Goal: Find specific page/section: Find specific page/section

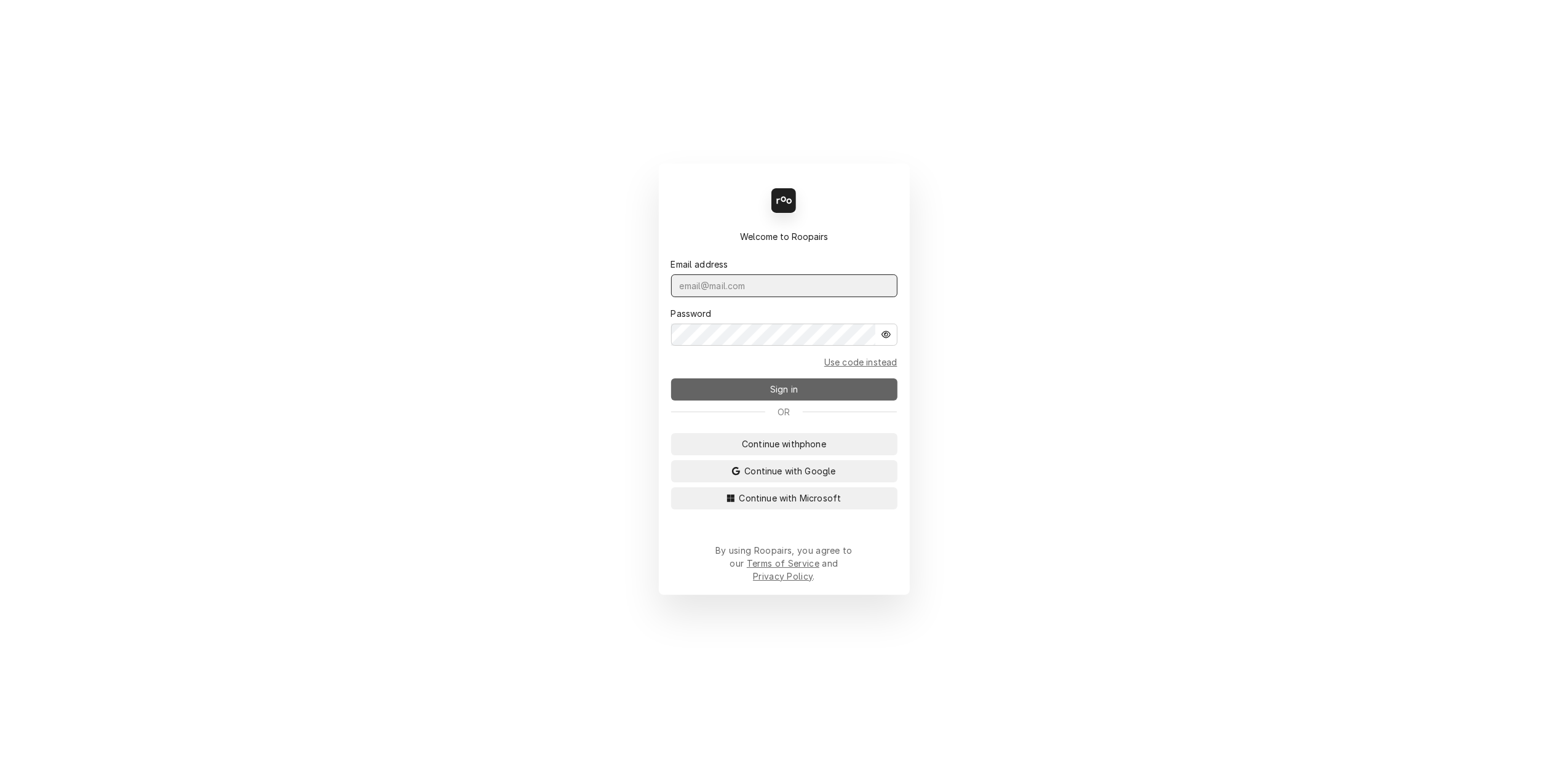
type input "[PERSON_NAME][EMAIL_ADDRESS][DOMAIN_NAME]"
click at [776, 395] on span "Sign in" at bounding box center [784, 390] width 32 height 13
